Goal: Information Seeking & Learning: Learn about a topic

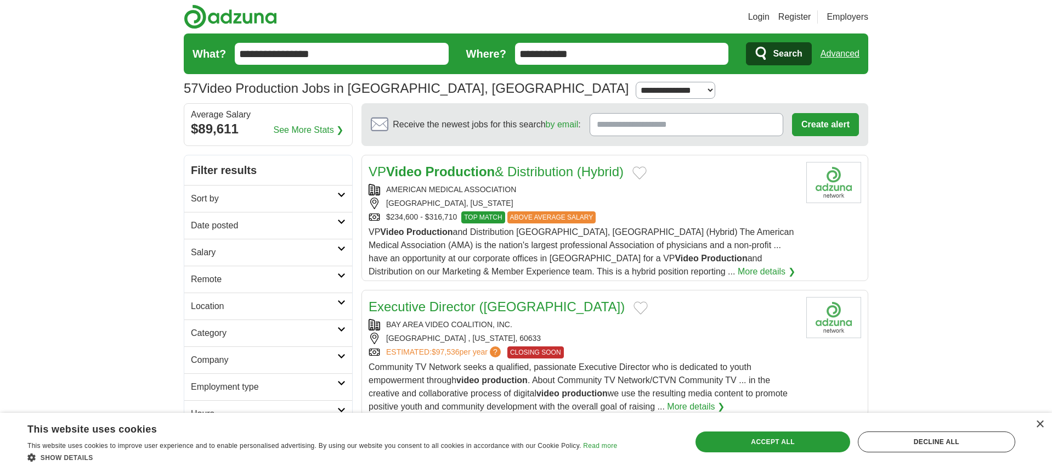
click at [320, 204] on h2 "Sort by" at bounding box center [264, 198] width 146 height 13
click at [316, 204] on h2 "Sort by" at bounding box center [264, 198] width 146 height 13
click at [310, 215] on link "Date posted" at bounding box center [268, 225] width 168 height 27
click at [315, 228] on h2 "Date posted" at bounding box center [264, 225] width 146 height 13
click at [303, 272] on h2 "Salary" at bounding box center [264, 278] width 146 height 13
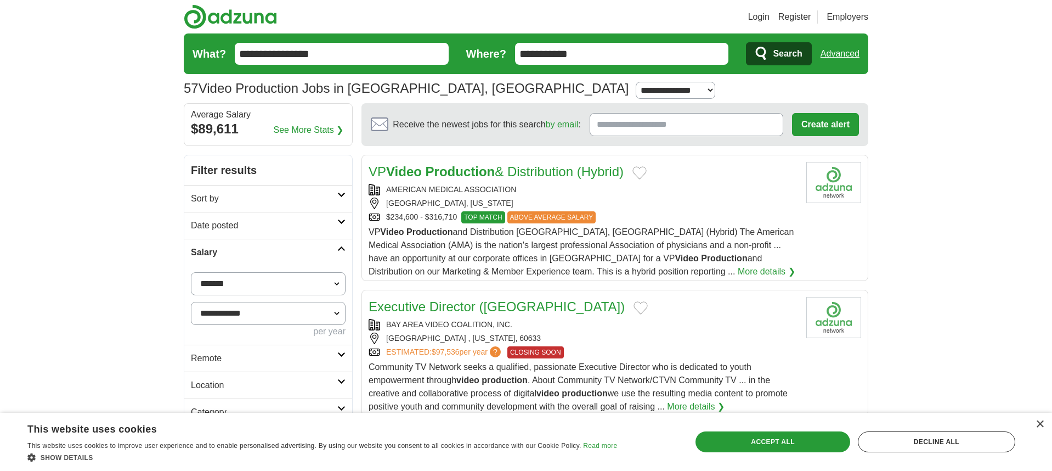
click at [304, 259] on link "Salary" at bounding box center [268, 252] width 168 height 27
click at [302, 294] on link "Location" at bounding box center [268, 306] width 168 height 27
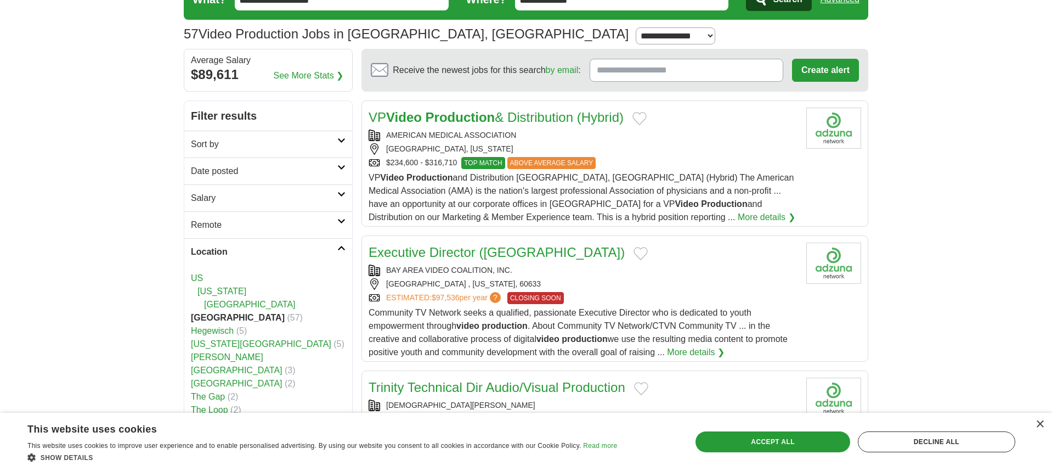
scroll to position [60, 0]
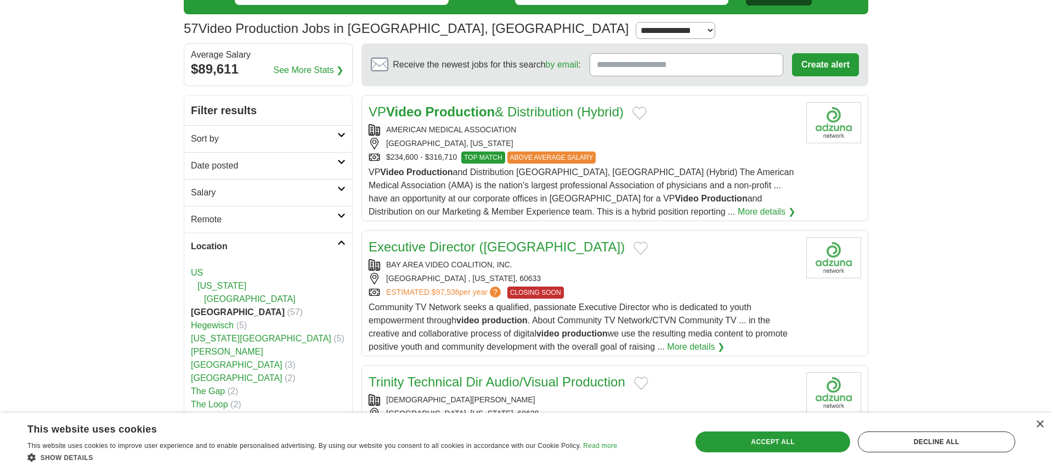
click at [267, 247] on h2 "Location" at bounding box center [264, 246] width 146 height 13
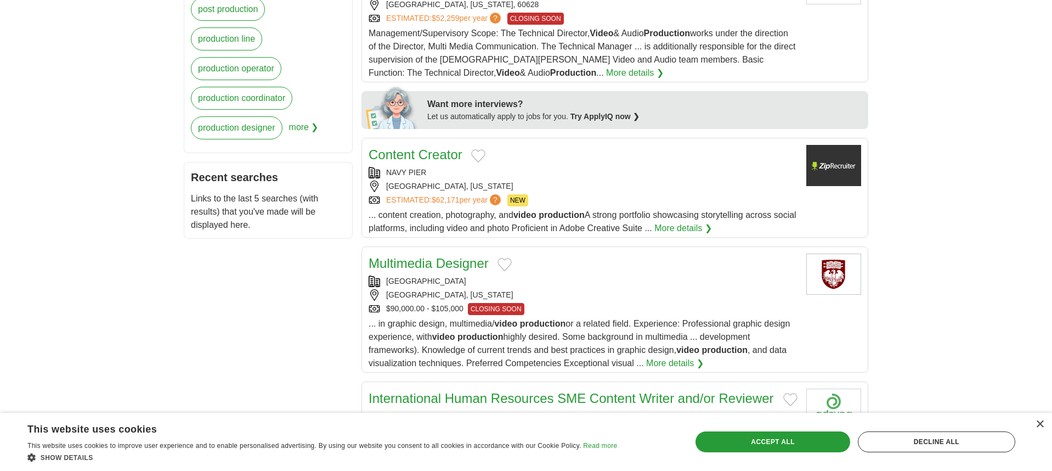
scroll to position [0, 0]
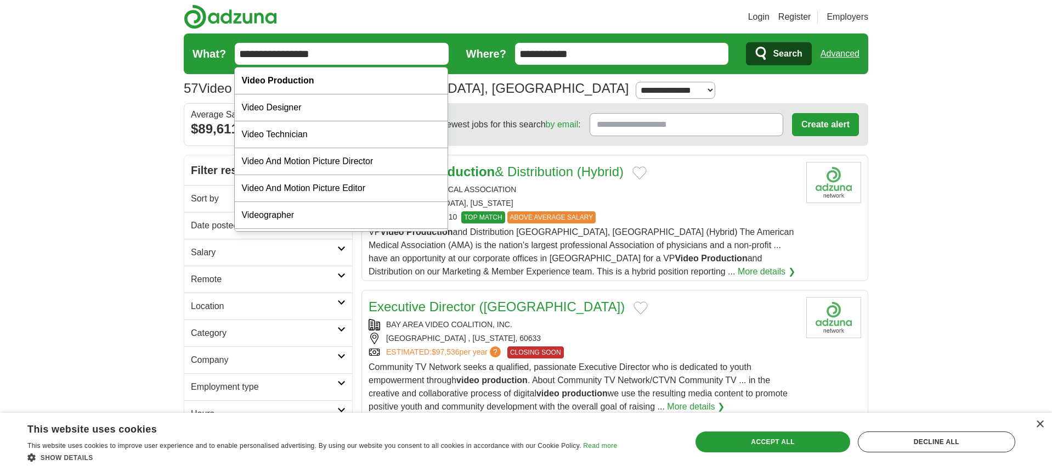
drag, startPoint x: 356, startPoint y: 56, endPoint x: 271, endPoint y: 56, distance: 85.5
click at [271, 56] on input "**********" at bounding box center [342, 54] width 214 height 22
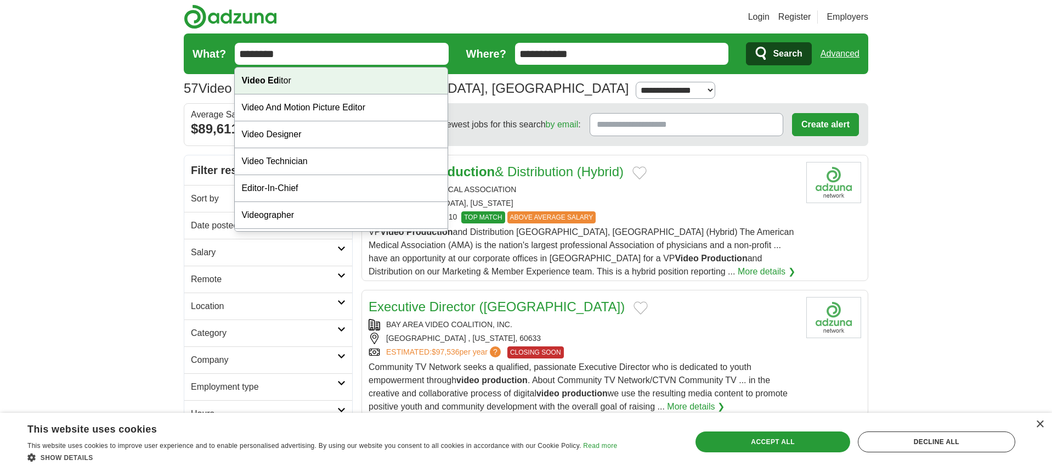
click at [279, 76] on div "Video [PERSON_NAME]" at bounding box center [341, 80] width 213 height 27
type input "**********"
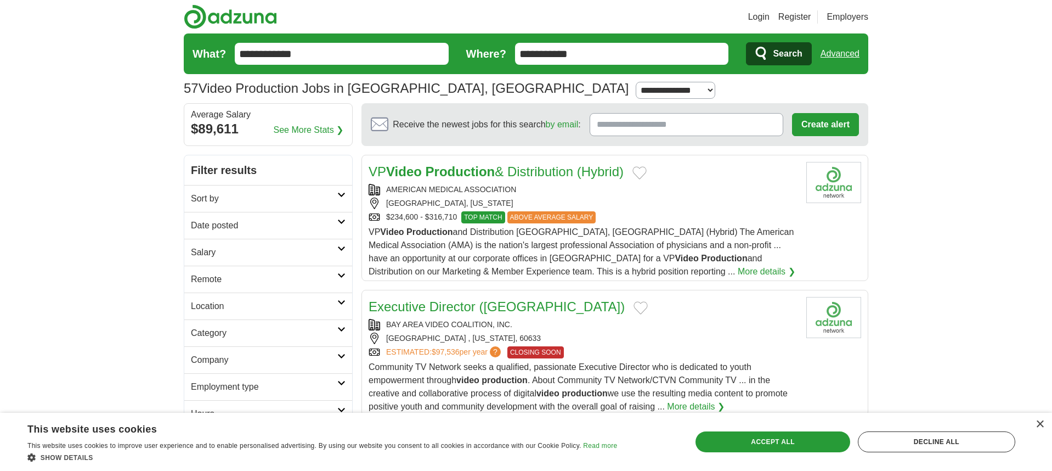
click at [763, 58] on icon "submit" at bounding box center [761, 53] width 10 height 13
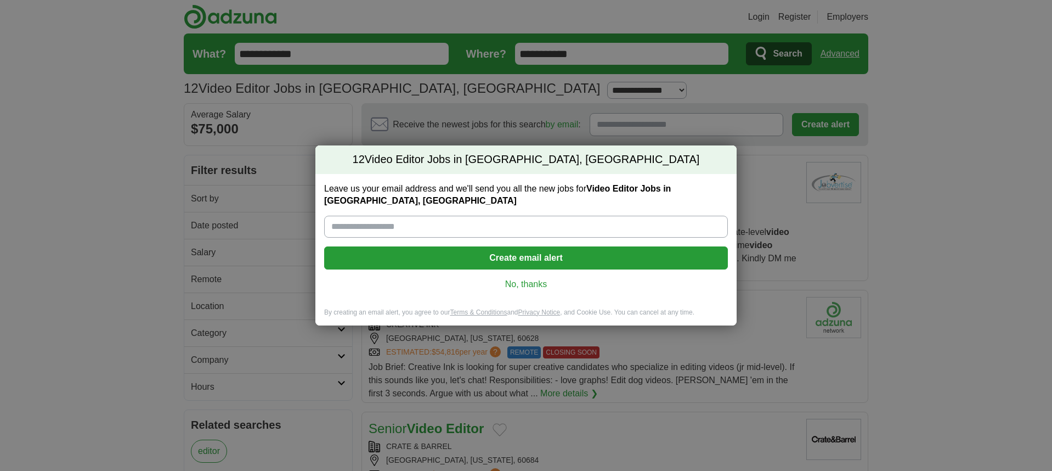
click at [530, 278] on link "No, thanks" at bounding box center [526, 284] width 386 height 12
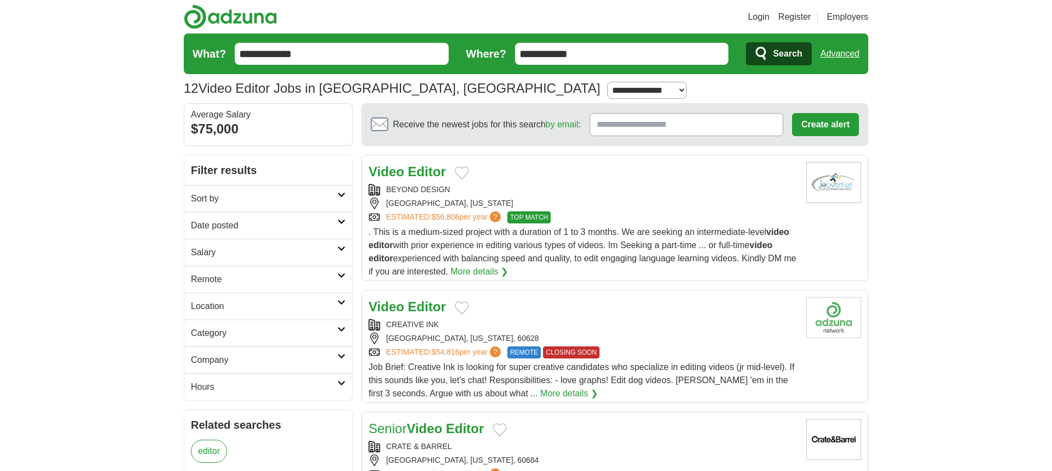
click at [536, 277] on div ". This is a medium-sized project with a duration of 1 to 3 months. We are seeki…" at bounding box center [583, 251] width 429 height 53
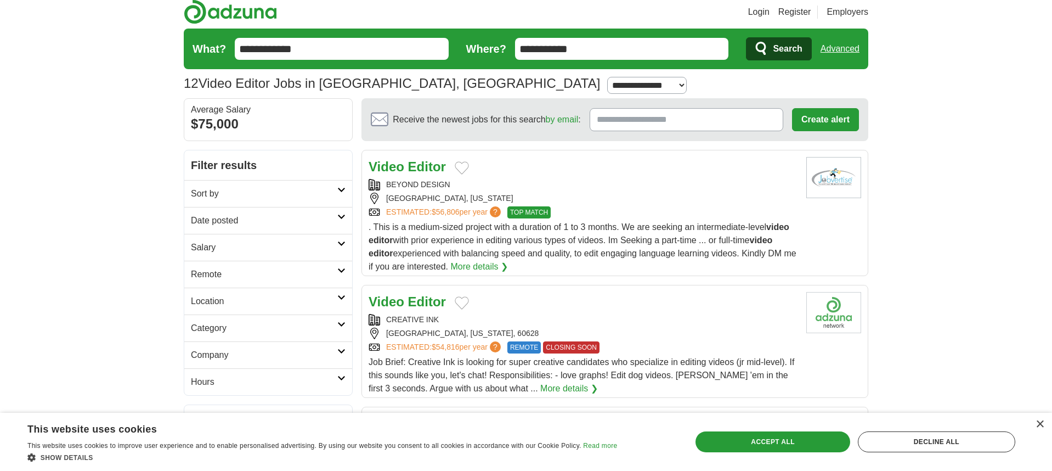
scroll to position [11, 0]
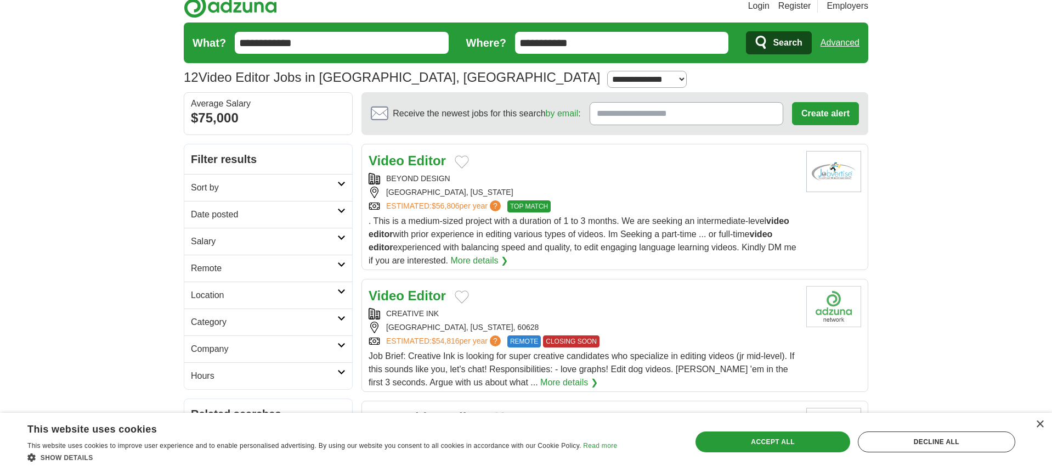
click at [486, 260] on link "More details ❯" at bounding box center [479, 260] width 58 height 13
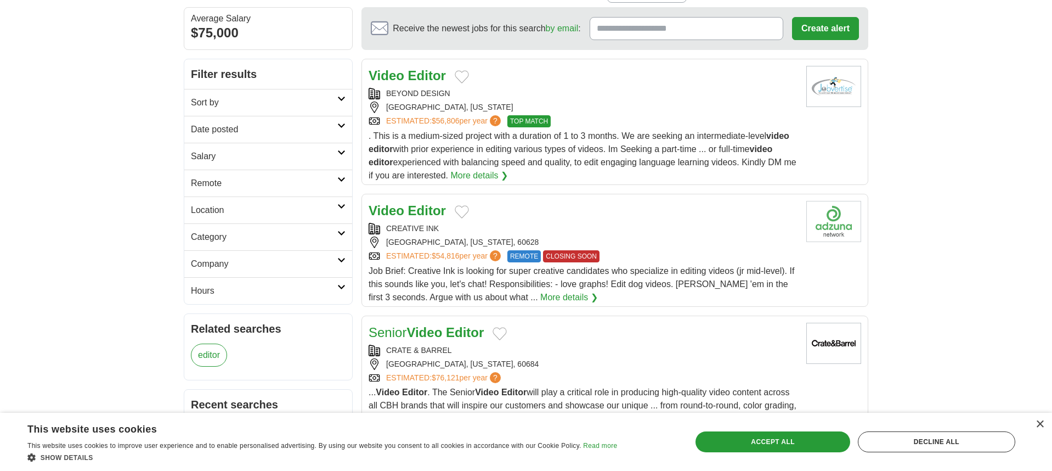
scroll to position [105, 0]
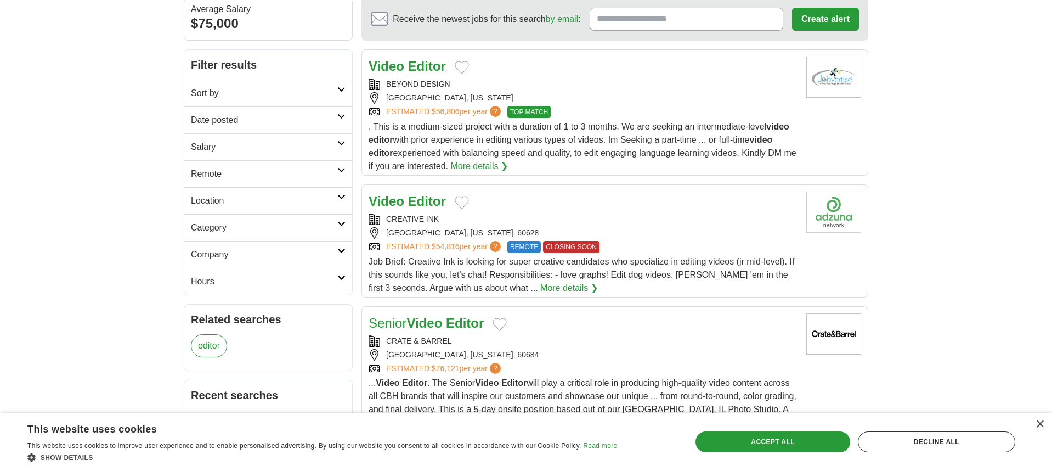
click at [405, 208] on link "Video Editor" at bounding box center [407, 201] width 77 height 15
click at [241, 112] on link "Date posted" at bounding box center [268, 119] width 168 height 27
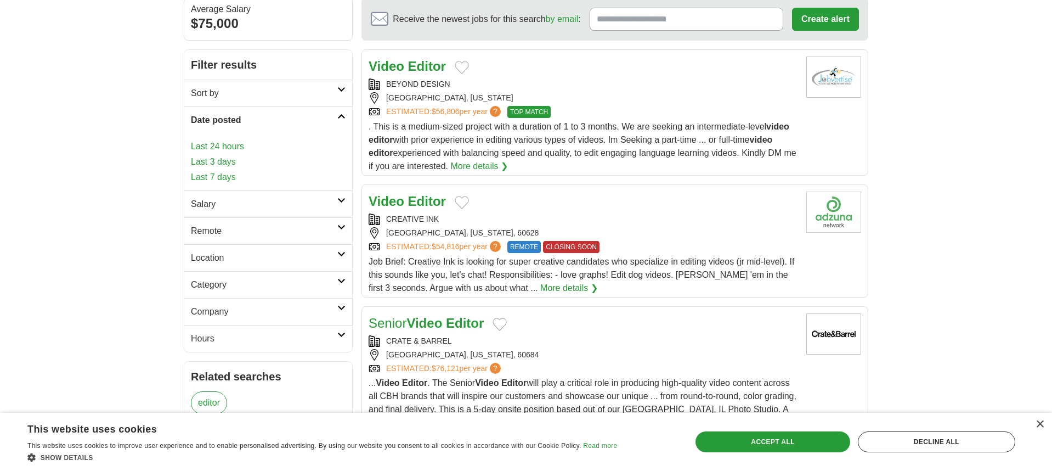
click at [231, 177] on link "Last 7 days" at bounding box center [268, 177] width 155 height 13
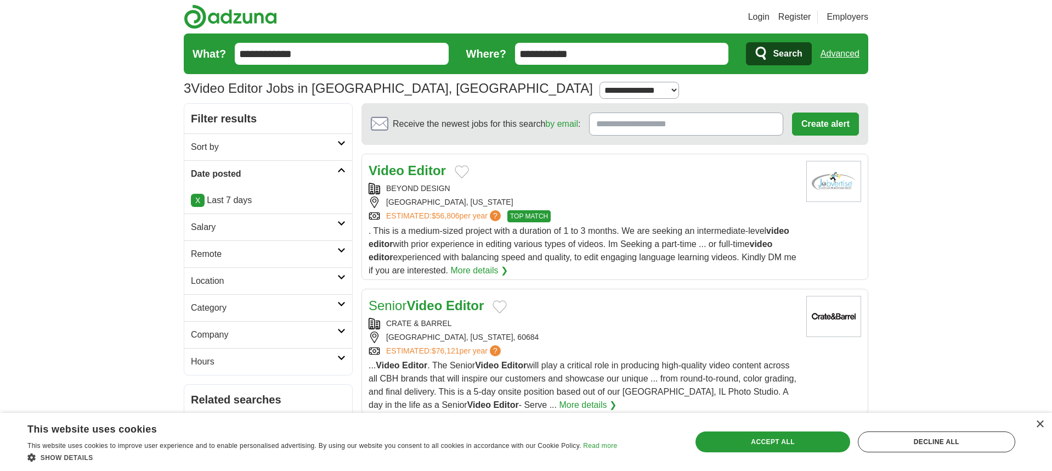
scroll to position [3, 0]
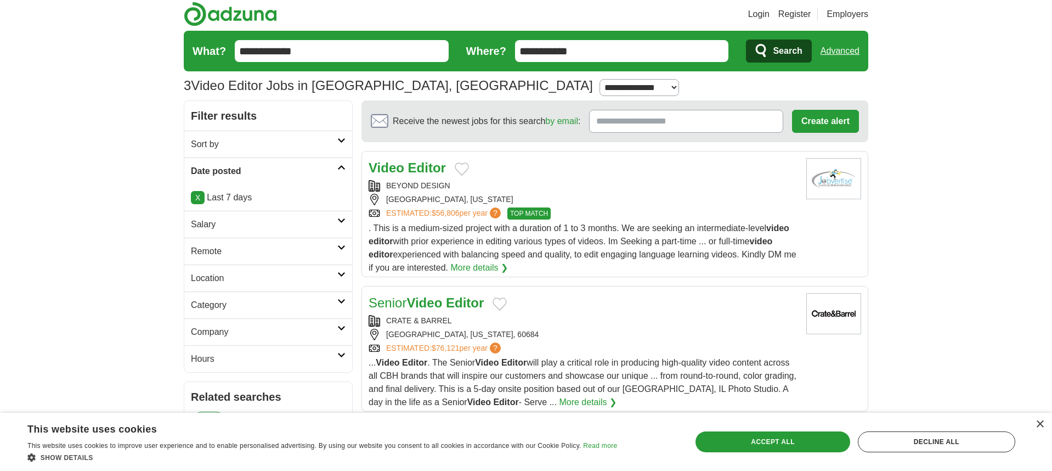
click at [422, 170] on strong "Editor" at bounding box center [427, 167] width 38 height 15
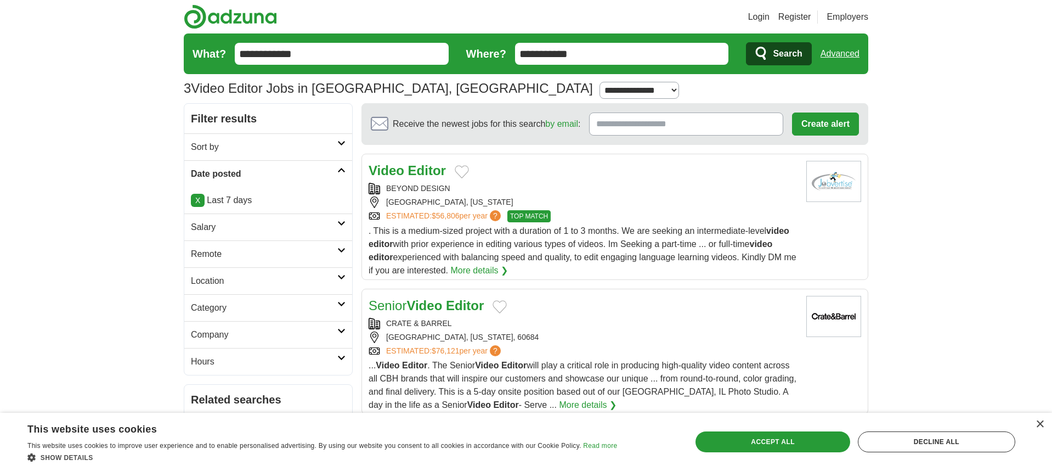
click at [423, 172] on strong "Editor" at bounding box center [427, 170] width 38 height 15
